Goal: Task Accomplishment & Management: Manage account settings

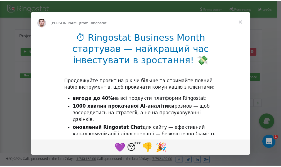
scroll to position [83, 0]
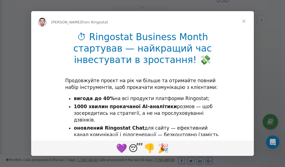
click at [245, 22] on span "Close" at bounding box center [244, 21] width 20 height 20
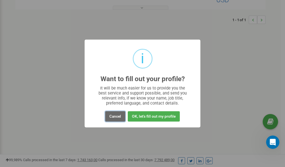
click at [116, 118] on button "Cancel" at bounding box center [115, 116] width 20 height 10
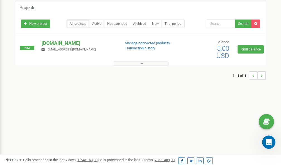
scroll to position [0, 0]
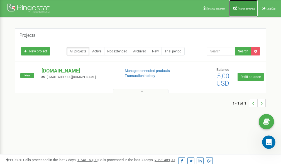
click at [241, 9] on span "Profile settings" at bounding box center [246, 8] width 17 height 3
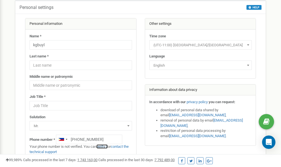
click at [105, 147] on link "verify it" at bounding box center [101, 146] width 11 height 4
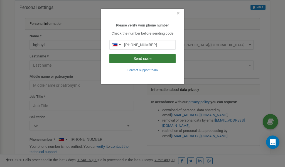
click at [147, 59] on button "Send code" at bounding box center [143, 58] width 66 height 9
